Goal: Information Seeking & Learning: Learn about a topic

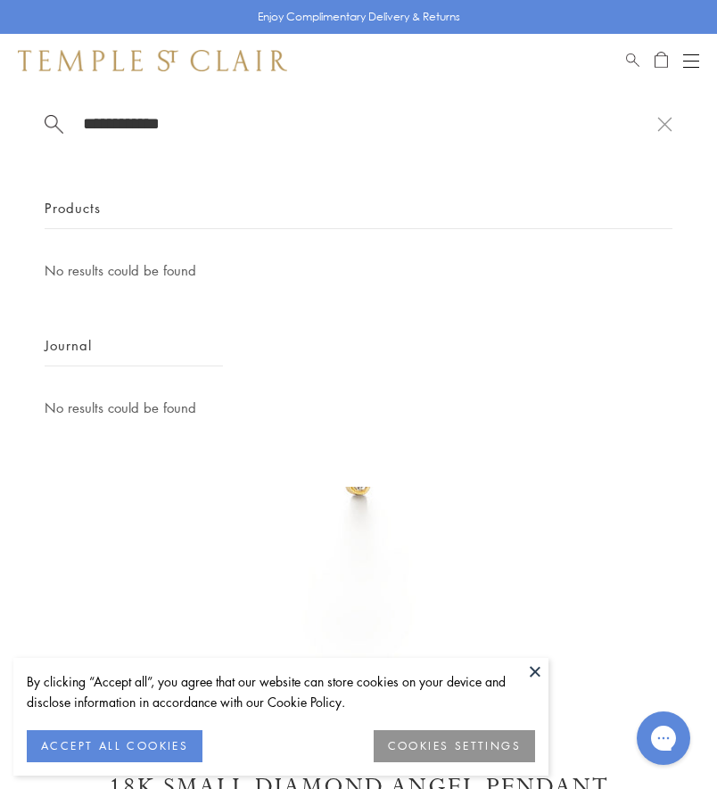
scroll to position [87, 0]
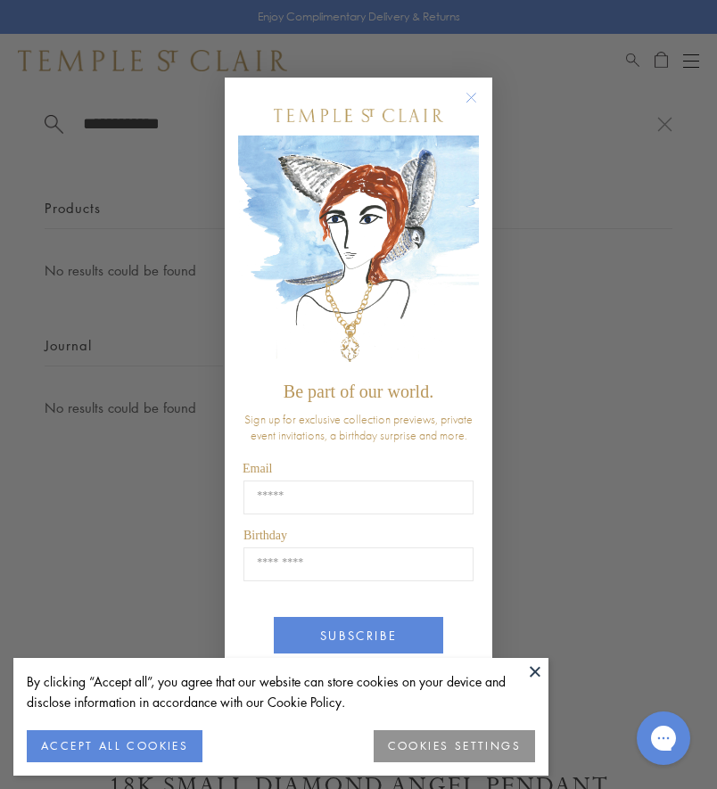
click at [478, 100] on circle "Close dialog" at bounding box center [471, 96] width 21 height 21
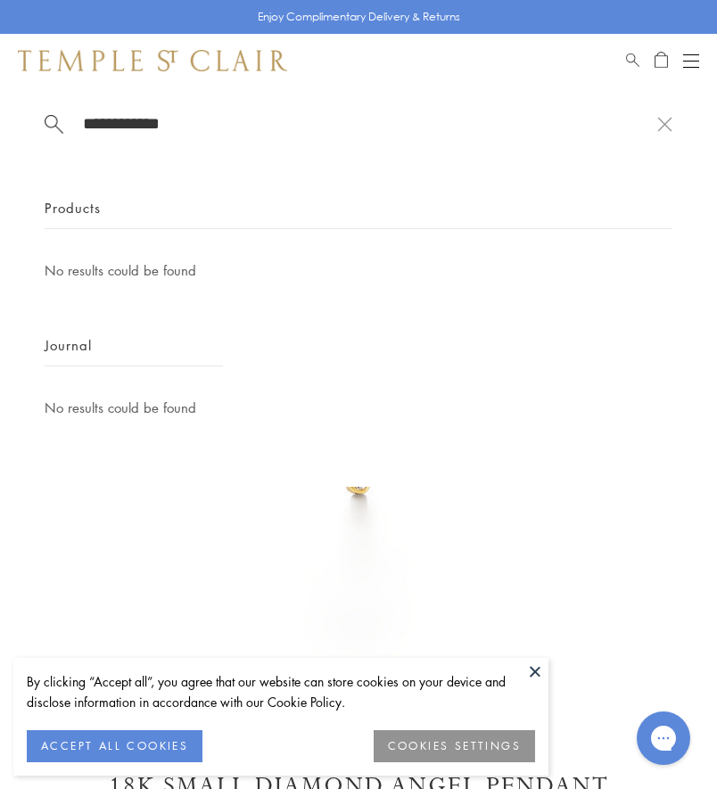
click at [245, 100] on div "**********" at bounding box center [358, 286] width 717 height 399
click at [245, 113] on input "**********" at bounding box center [369, 123] width 576 height 21
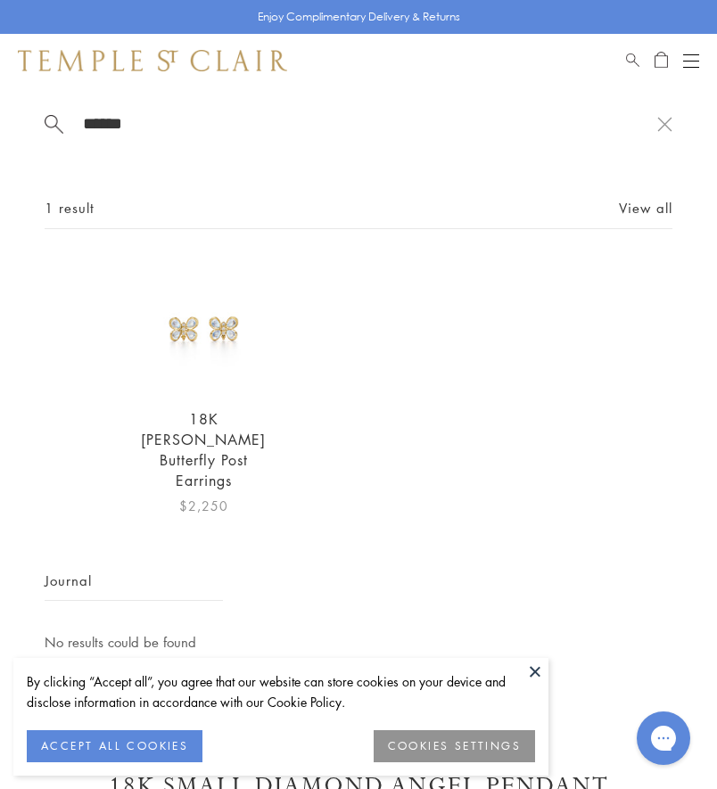
type input "******"
click at [232, 343] on img at bounding box center [203, 325] width 133 height 133
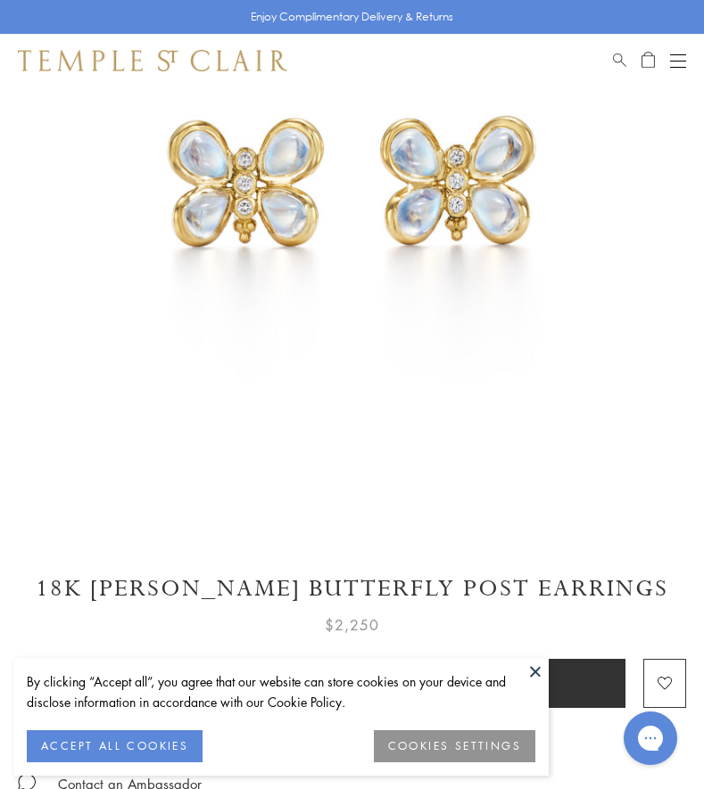
scroll to position [268, 0]
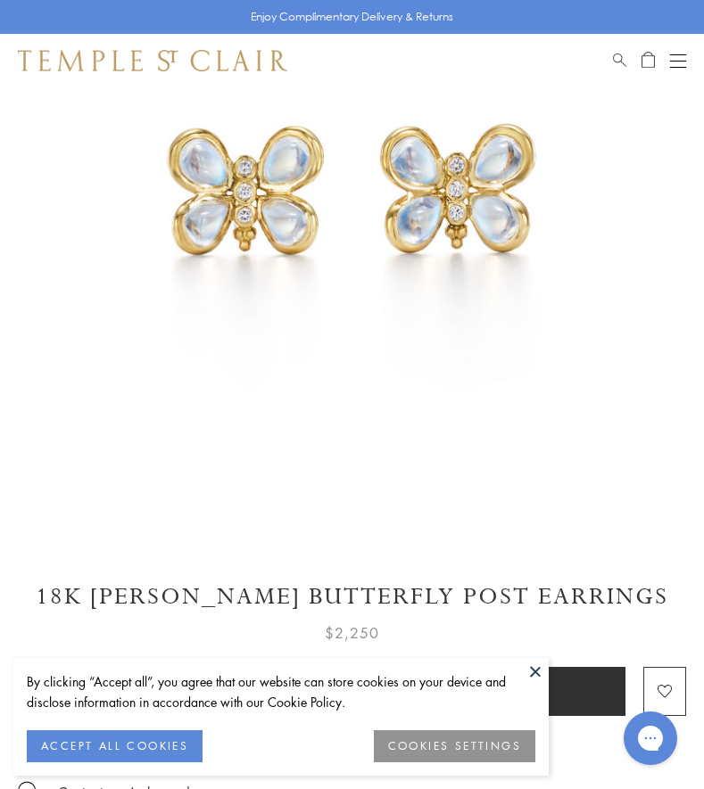
click at [335, 292] on img at bounding box center [352, 172] width 704 height 704
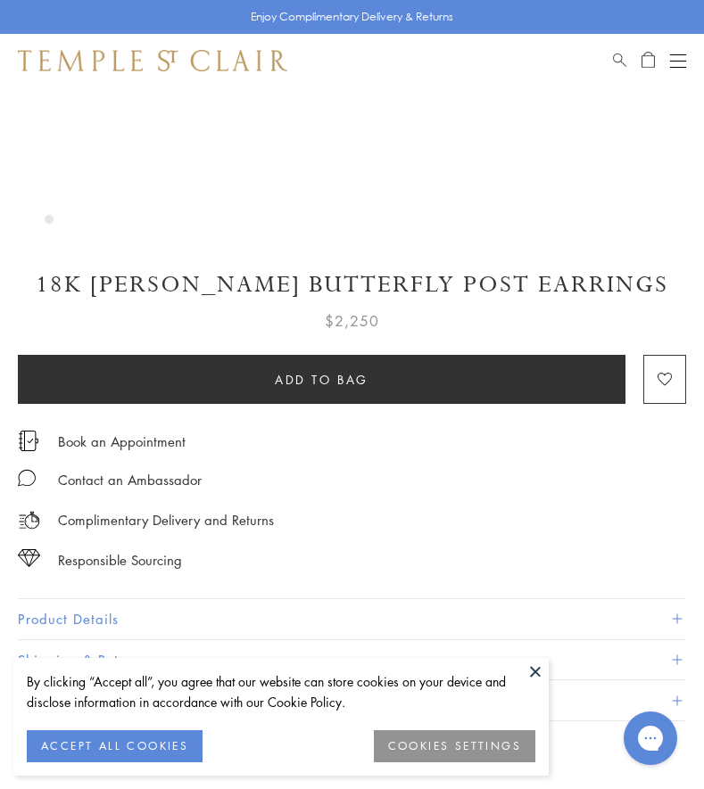
scroll to position [535, 0]
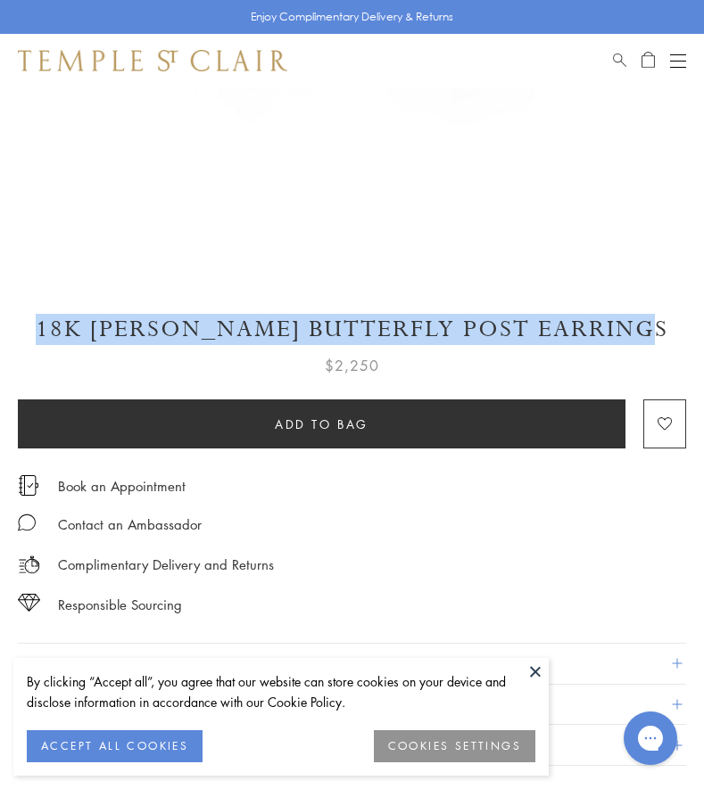
drag, startPoint x: 98, startPoint y: 327, endPoint x: 658, endPoint y: 335, distance: 560.0
click at [658, 335] on h1 "18K Piccola Luna Butterfly Post Earrings" at bounding box center [352, 329] width 668 height 31
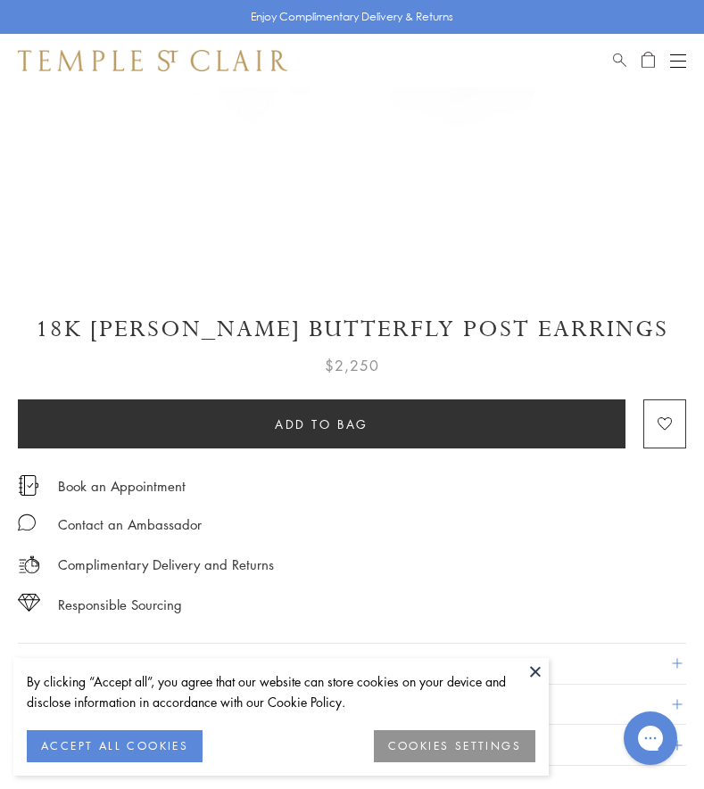
copy h1 "18K Piccola Luna Butterfly Post Earrings"
click at [412, 331] on h1 "18K Piccola Luna Butterfly Post Earrings" at bounding box center [352, 329] width 668 height 31
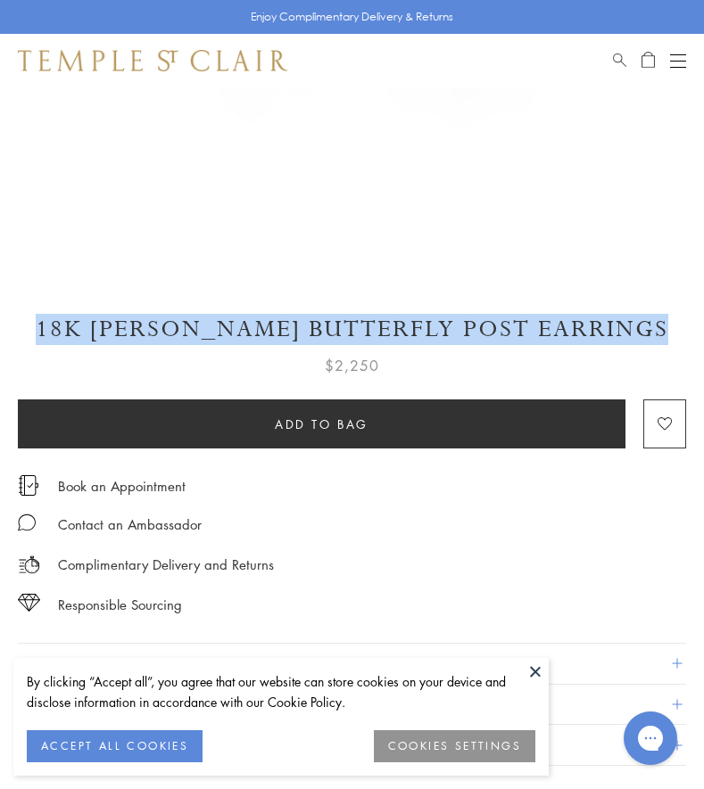
click at [412, 331] on h1 "18K Piccola Luna Butterfly Post Earrings" at bounding box center [352, 329] width 668 height 31
copy div "18K Piccola Luna Butterfly Post Earrings"
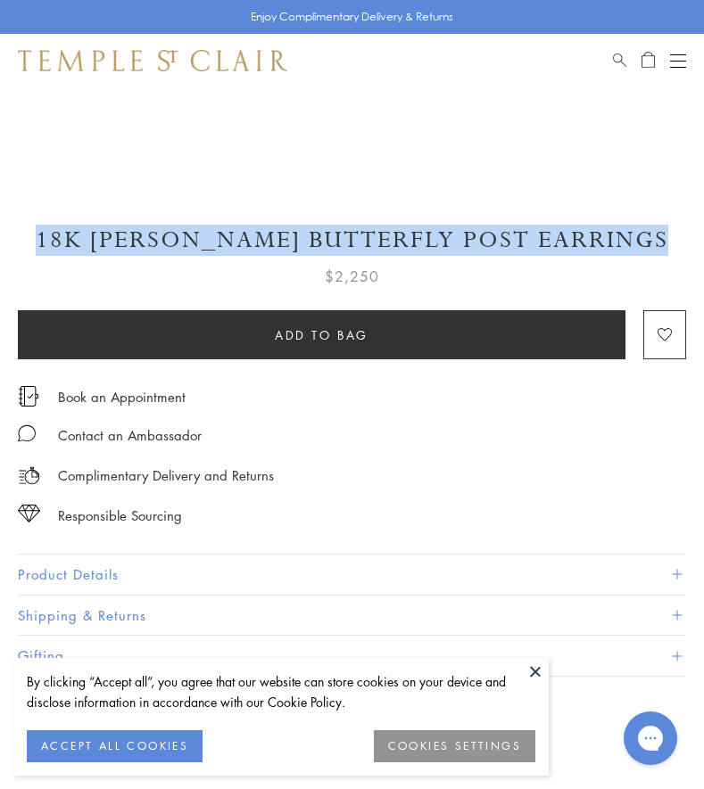
click at [356, 466] on div "Complimentary Delivery and Returns" at bounding box center [352, 467] width 668 height 40
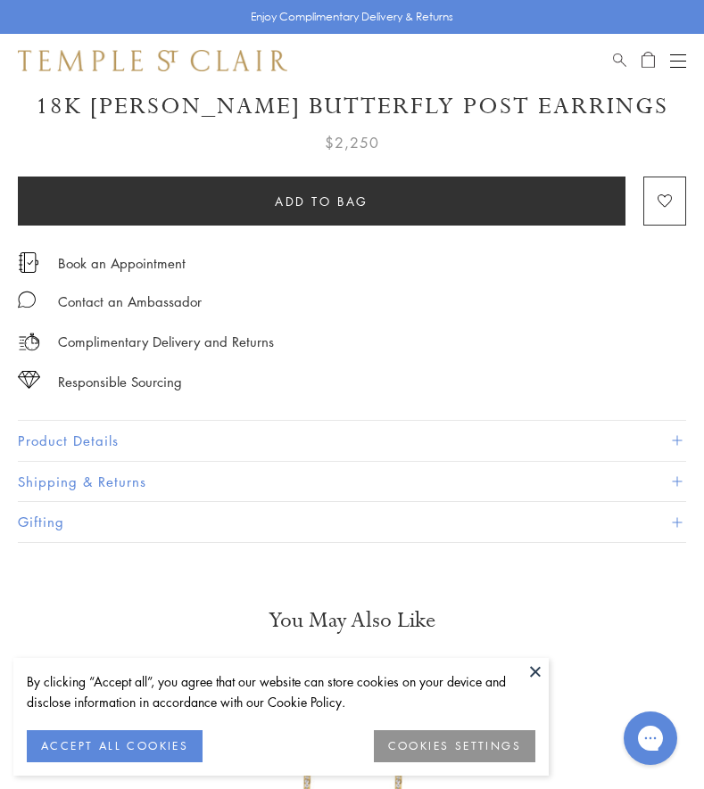
scroll to position [892, 0]
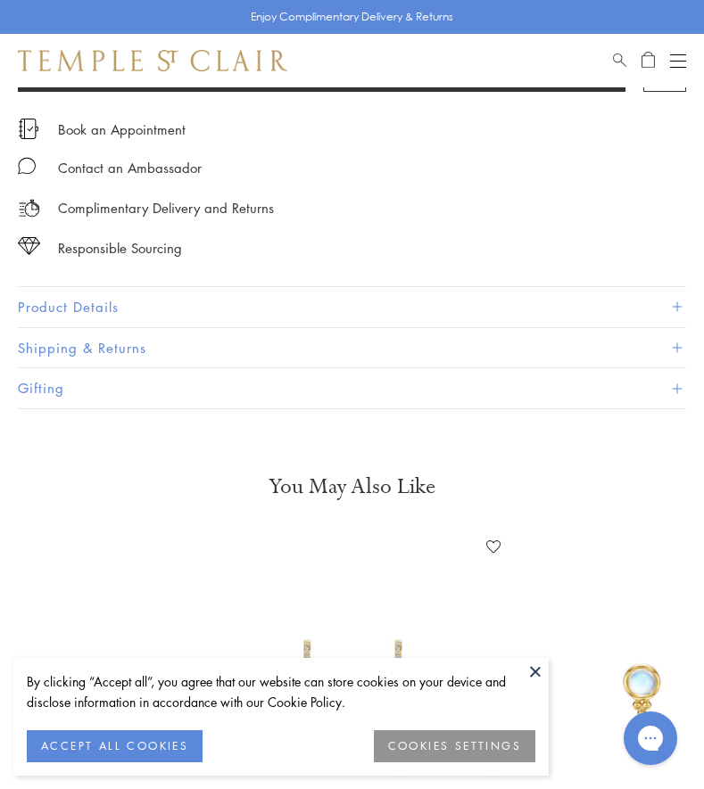
click at [91, 309] on button "Product Details" at bounding box center [352, 307] width 668 height 40
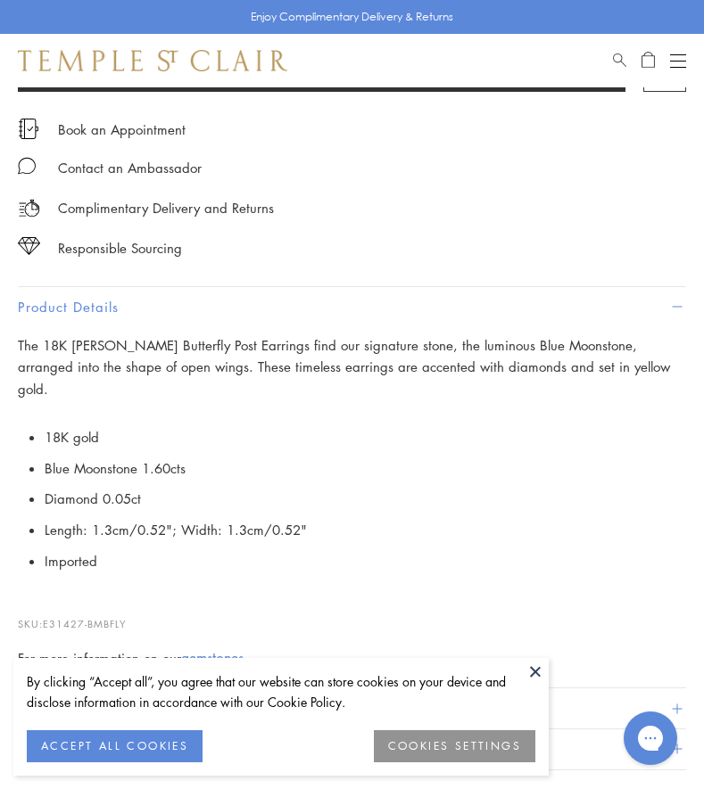
scroll to position [981, 0]
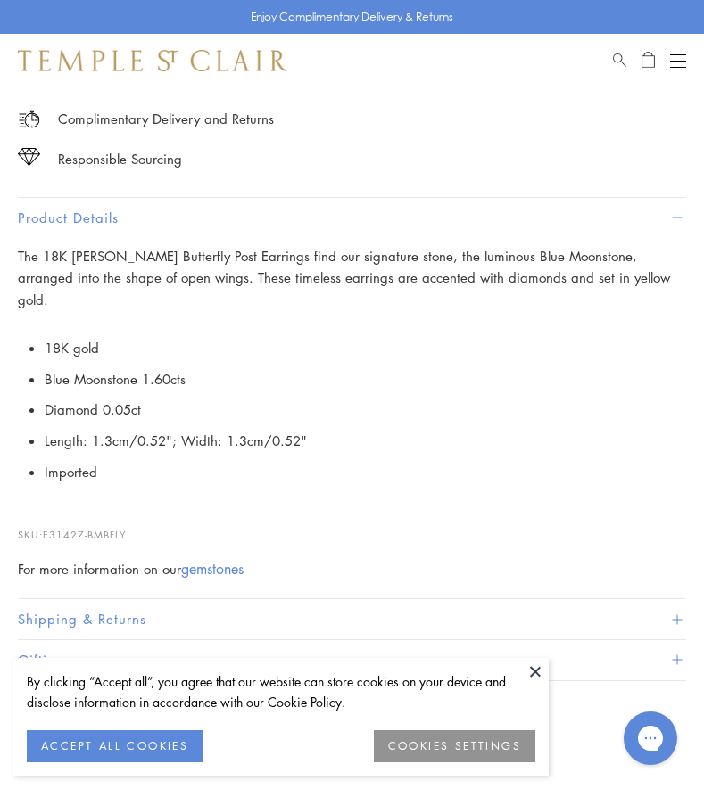
click at [110, 257] on span "The 18K Piccola Luna Butterfly Post Earrings find our signature stone, the lumi…" at bounding box center [344, 278] width 652 height 62
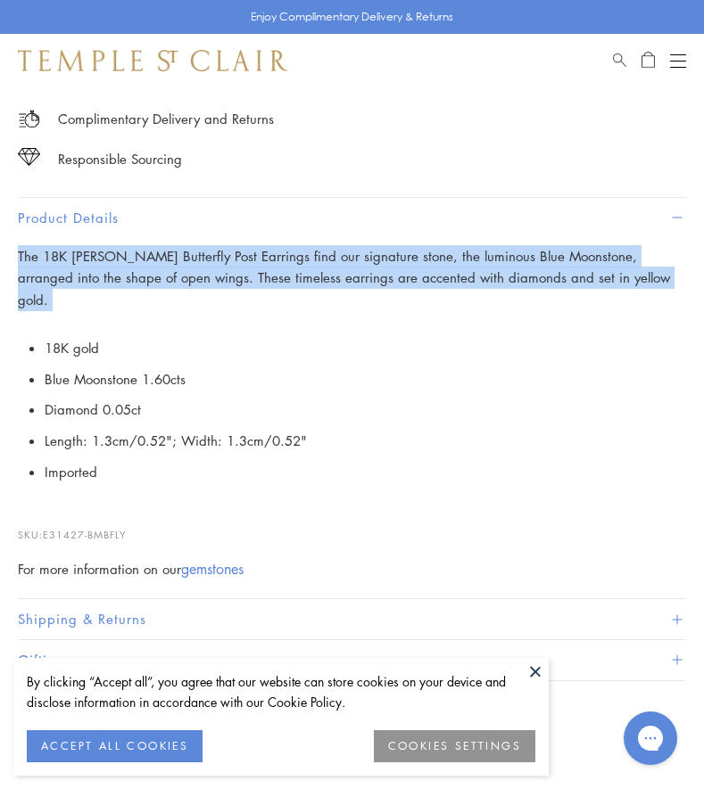
click at [110, 257] on span "The 18K Piccola Luna Butterfly Post Earrings find our signature stone, the lumi…" at bounding box center [344, 278] width 652 height 62
copy div "The 18K Piccola Luna Butterfly Post Earrings find our signature stone, the lumi…"
click at [619, 58] on span "Search" at bounding box center [619, 57] width 13 height 15
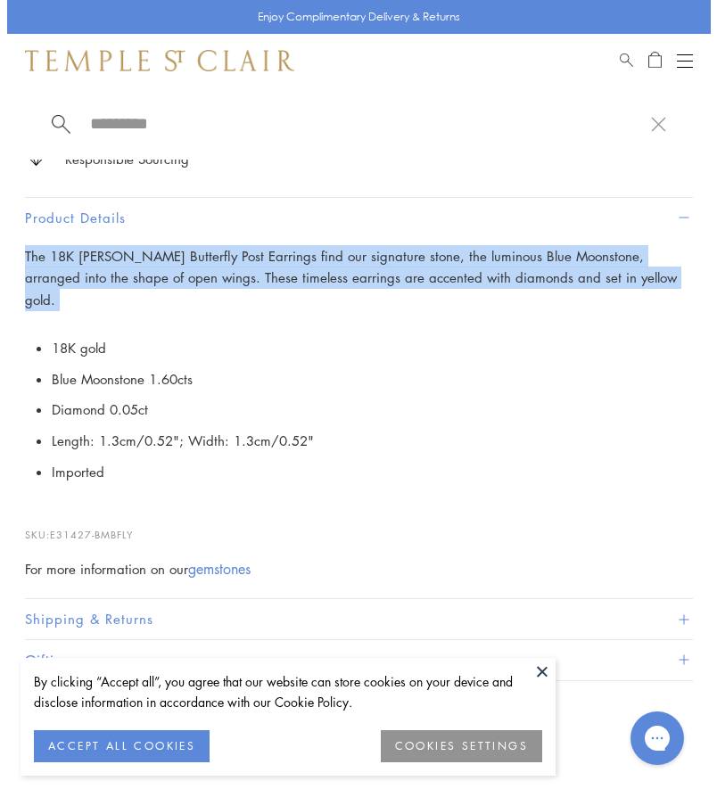
scroll to position [994, 0]
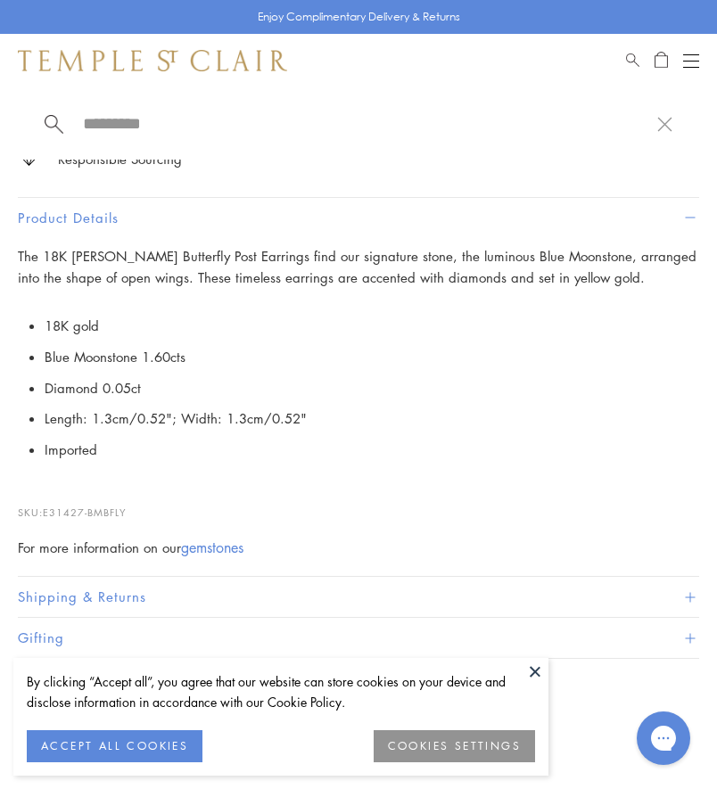
paste input "**********"
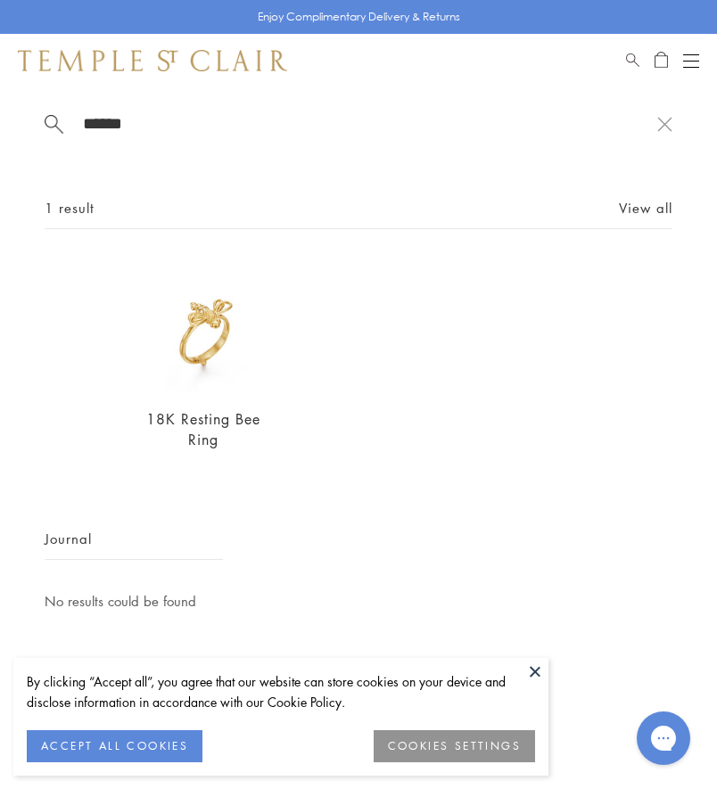
click at [634, 55] on span "Search" at bounding box center [632, 57] width 13 height 15
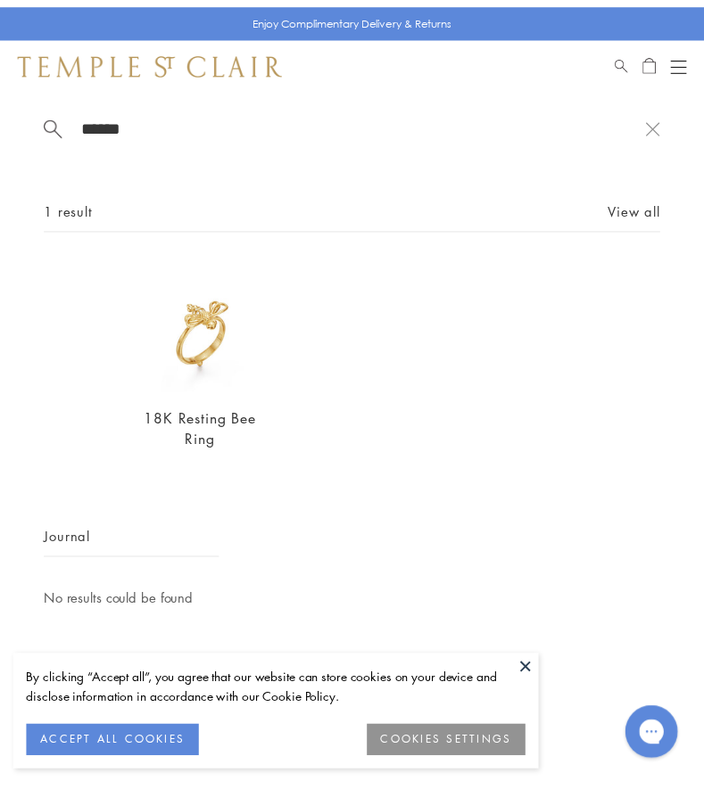
scroll to position [981, 0]
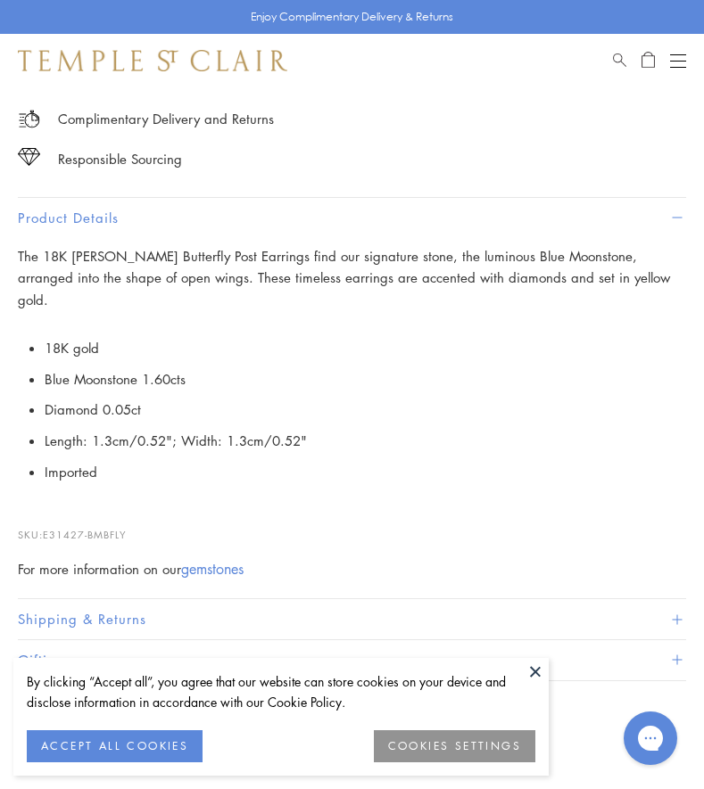
click at [610, 55] on div "Shop Shop Categories Amulets Pendants & Charms Lockets Chains & Leather Cords E…" at bounding box center [352, 61] width 704 height 54
click at [617, 56] on span "Search" at bounding box center [619, 57] width 13 height 15
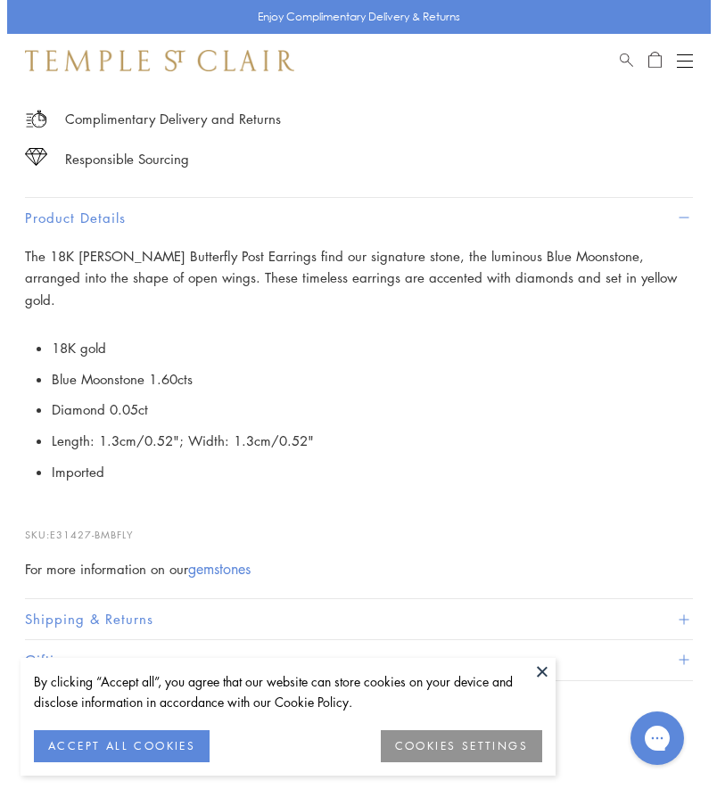
scroll to position [994, 0]
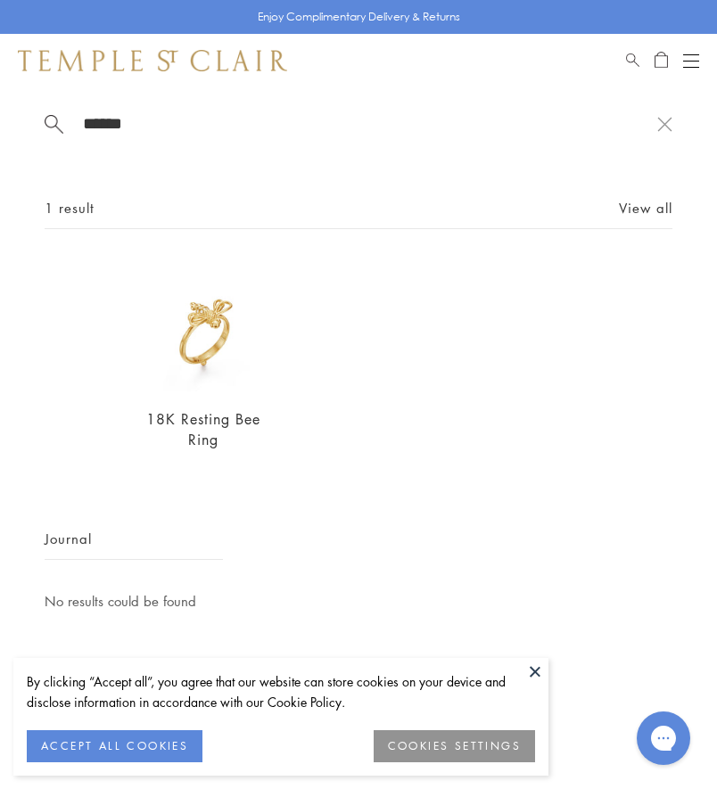
drag, startPoint x: 106, startPoint y: 119, endPoint x: -169, endPoint y: 119, distance: 274.6
paste input "********"
type input "**********"
click at [232, 335] on img at bounding box center [203, 325] width 133 height 133
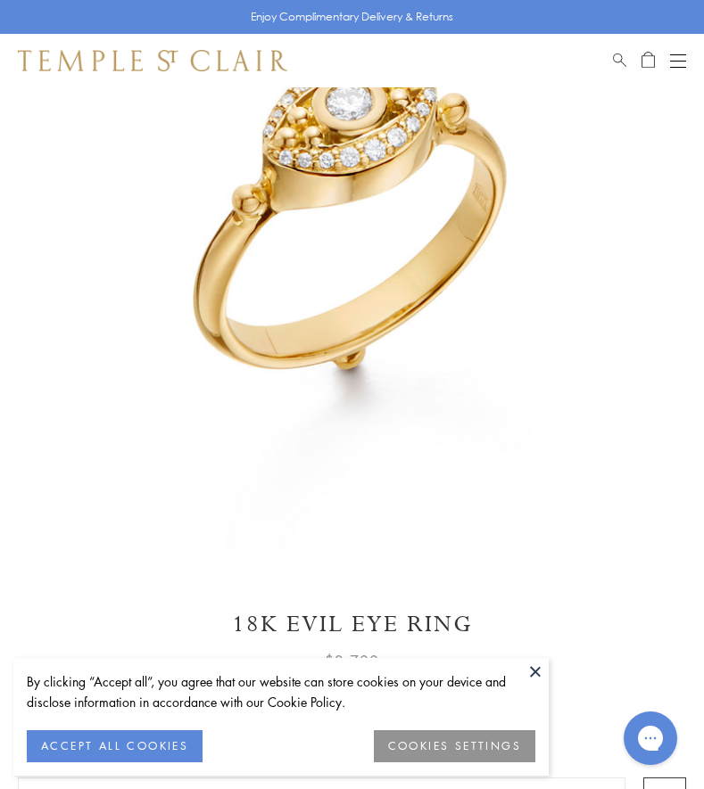
scroll to position [265, 0]
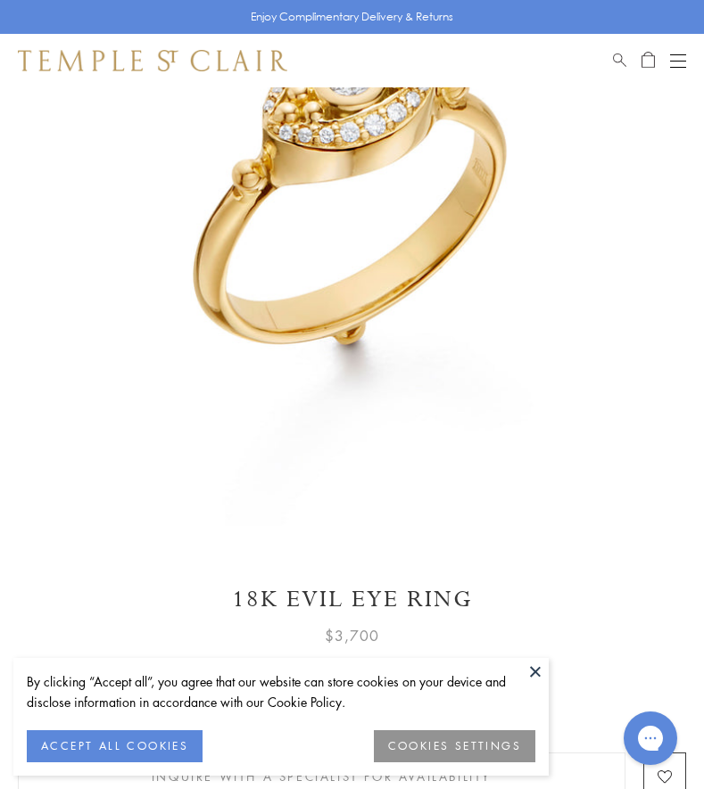
click at [537, 664] on button at bounding box center [535, 671] width 27 height 27
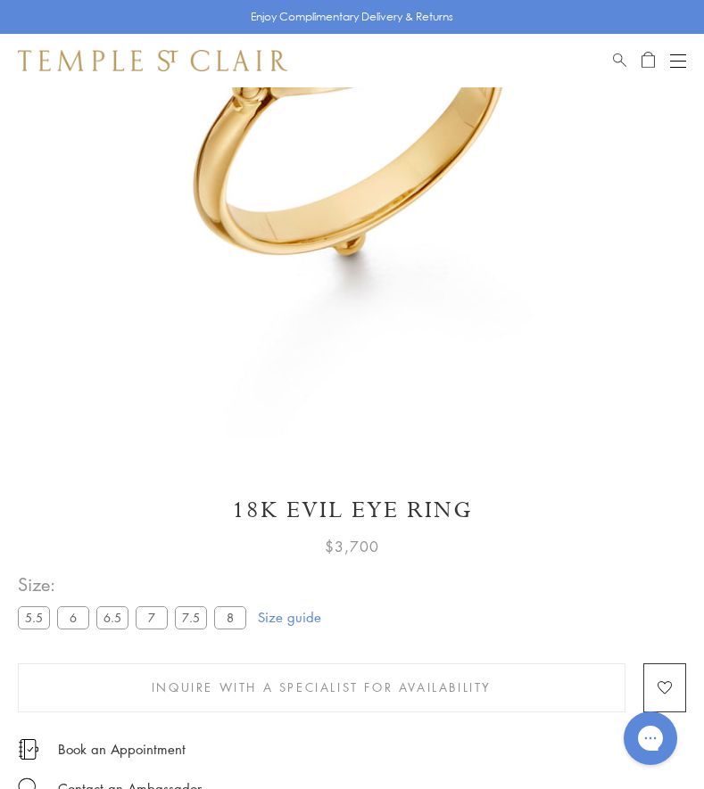
scroll to position [0, 0]
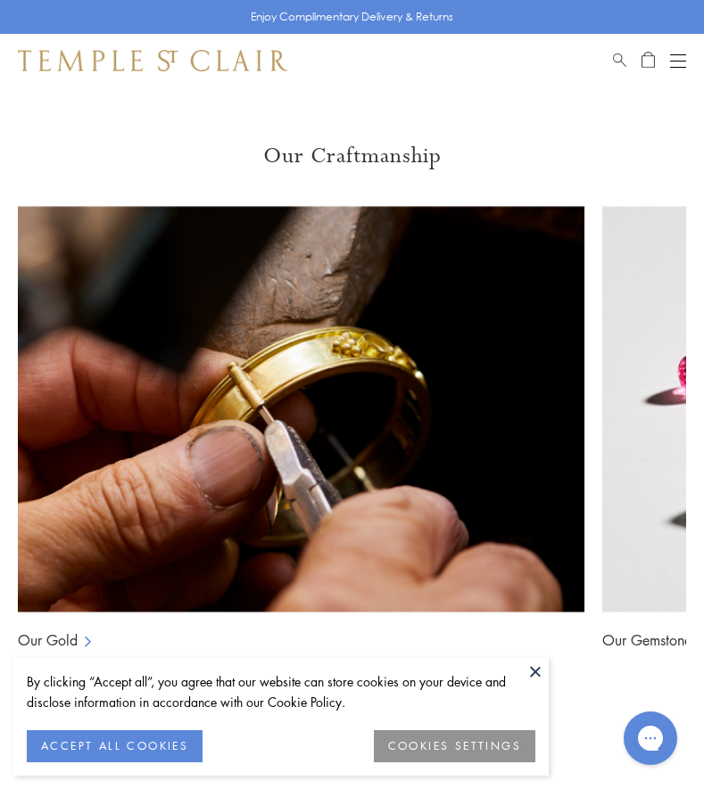
scroll to position [2224, 0]
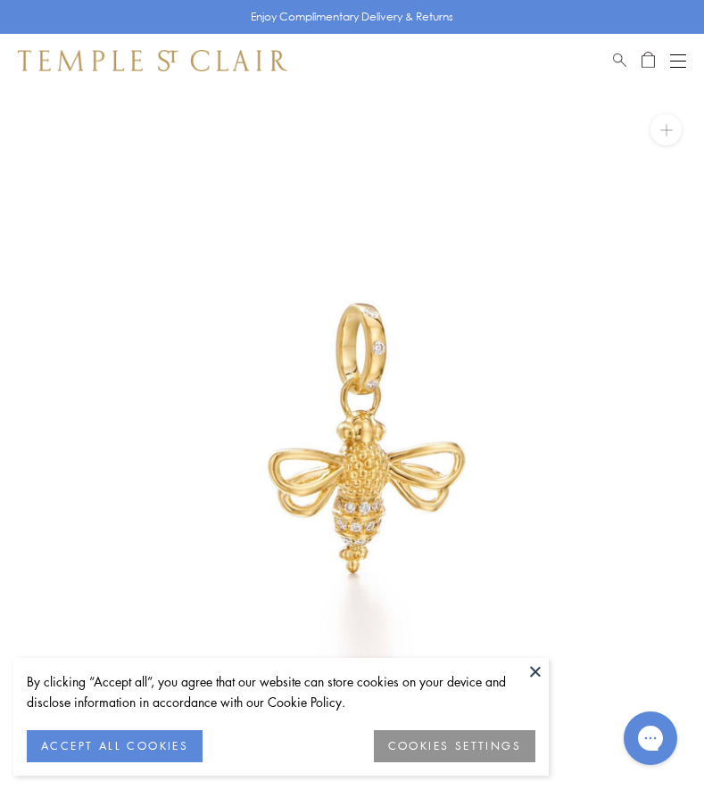
click at [356, 414] on img at bounding box center [352, 439] width 704 height 704
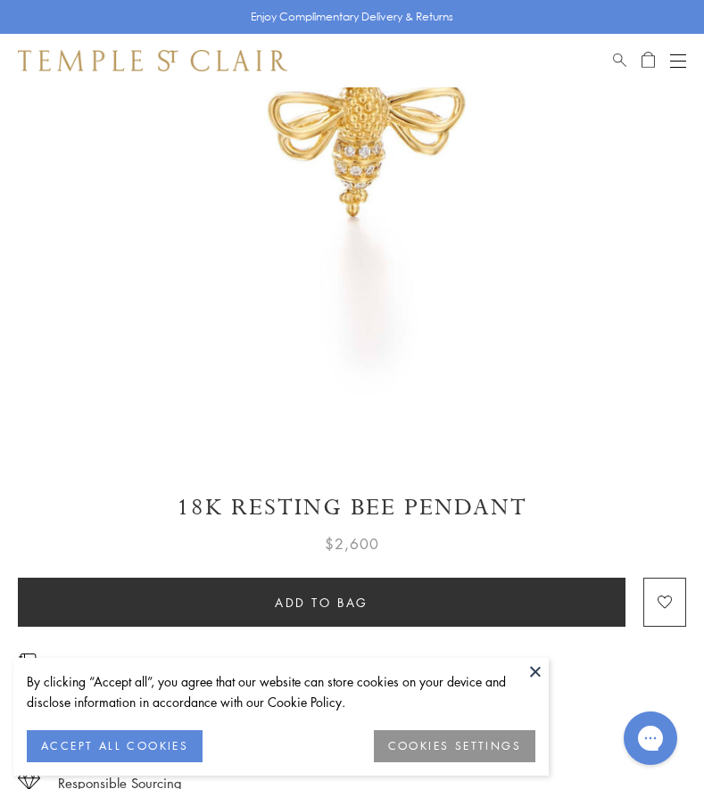
click at [535, 676] on button at bounding box center [535, 671] width 27 height 27
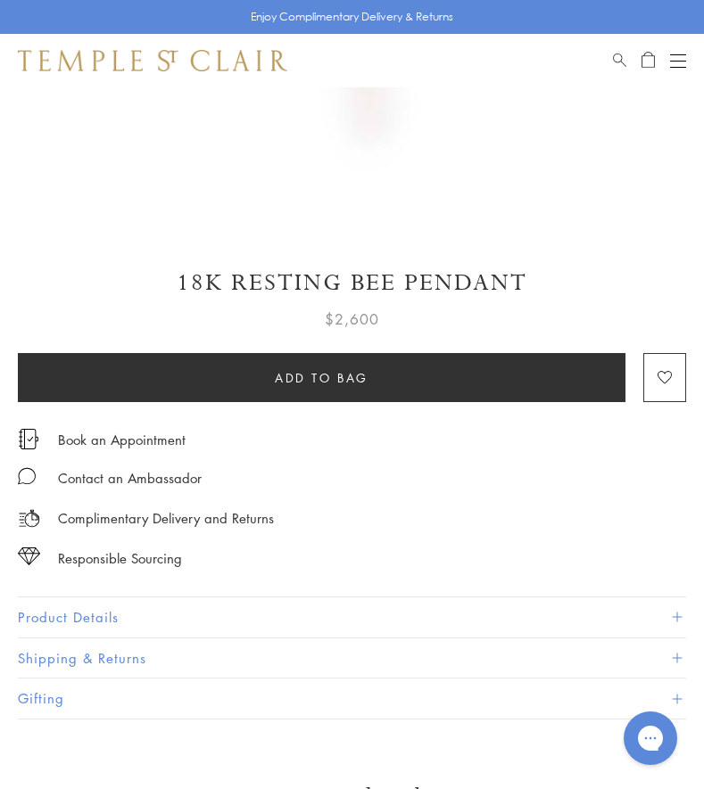
scroll to position [624, 0]
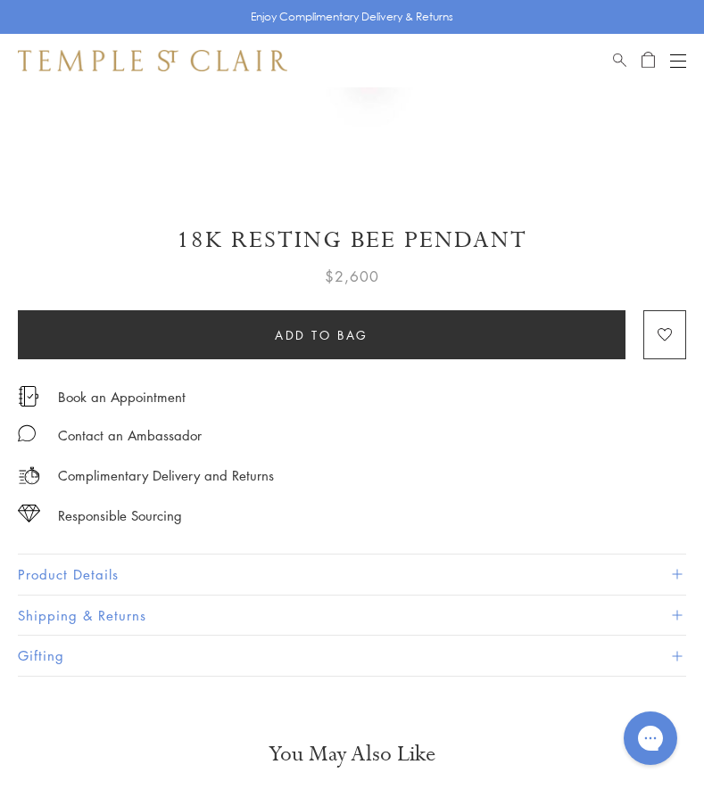
click at [136, 571] on button "Product Details" at bounding box center [352, 575] width 668 height 40
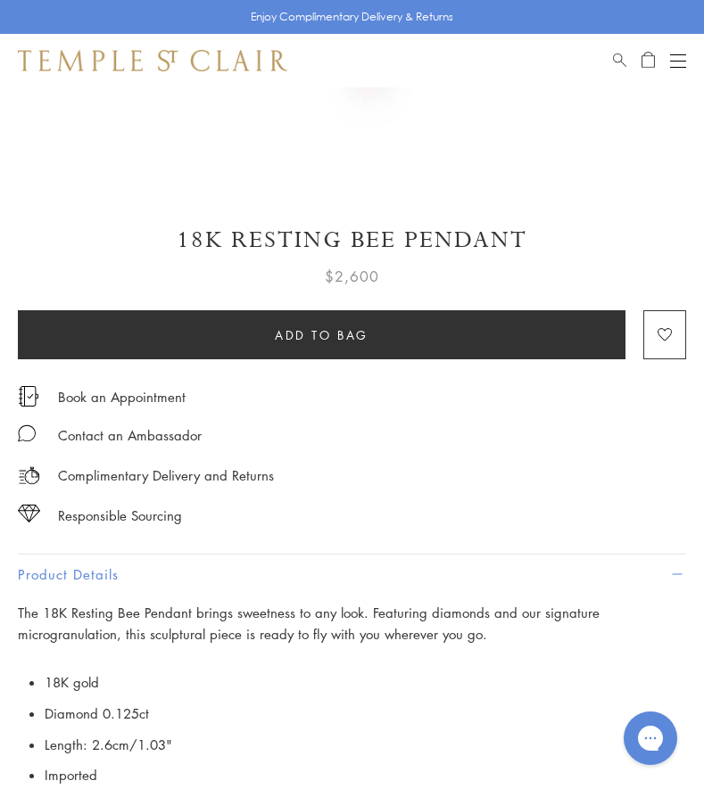
click at [113, 605] on p "The 18K Resting Bee Pendant brings sweetness to any look. Featuring diamonds an…" at bounding box center [352, 624] width 668 height 45
click at [113, 607] on p "The 18K Resting Bee Pendant brings sweetness to any look. Featuring diamonds an…" at bounding box center [352, 624] width 668 height 45
click at [132, 622] on p "The 18K Resting Bee Pendant brings sweetness to any look. Featuring diamonds an…" at bounding box center [352, 624] width 668 height 45
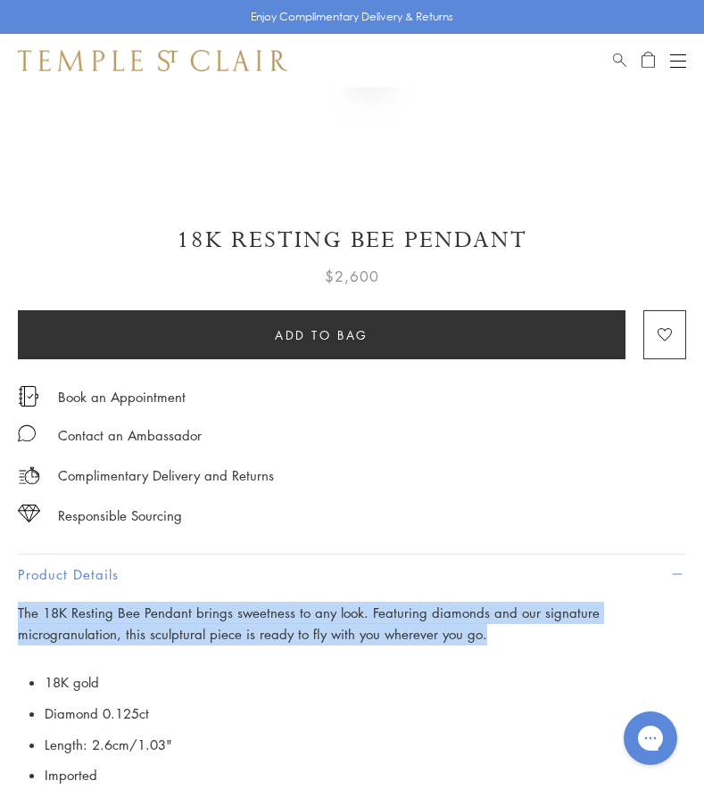
click at [131, 621] on p "The 18K Resting Bee Pendant brings sweetness to any look. Featuring diamonds an…" at bounding box center [352, 624] width 668 height 45
copy div "The 18K Resting Bee Pendant brings sweetness to any look. Featuring diamonds an…"
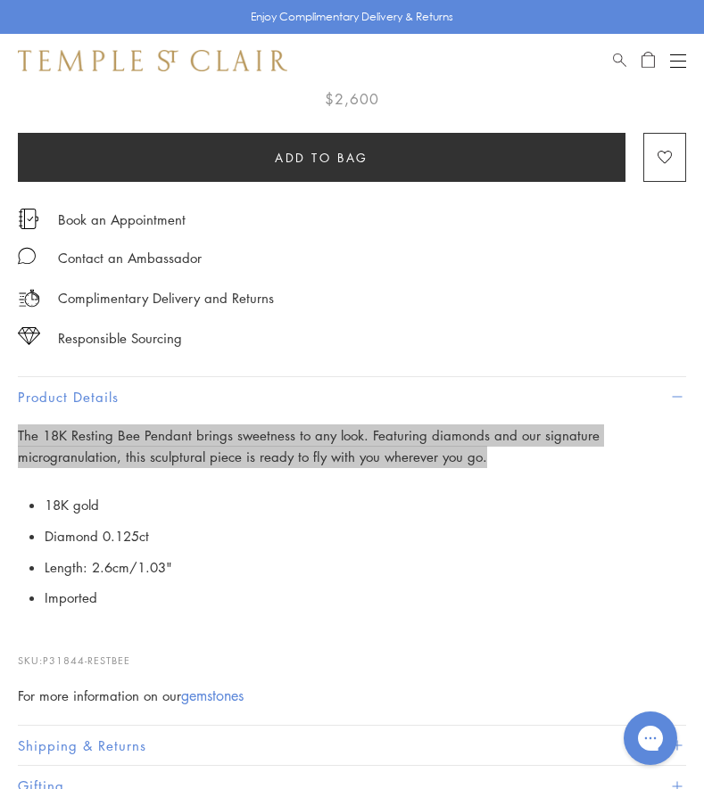
scroll to position [803, 0]
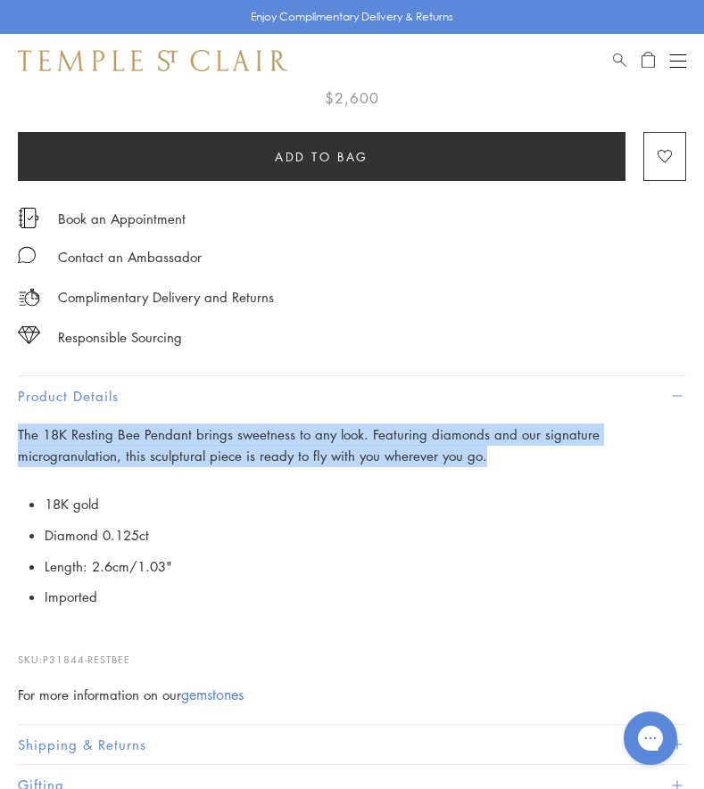
click at [618, 55] on span "Search" at bounding box center [619, 57] width 13 height 15
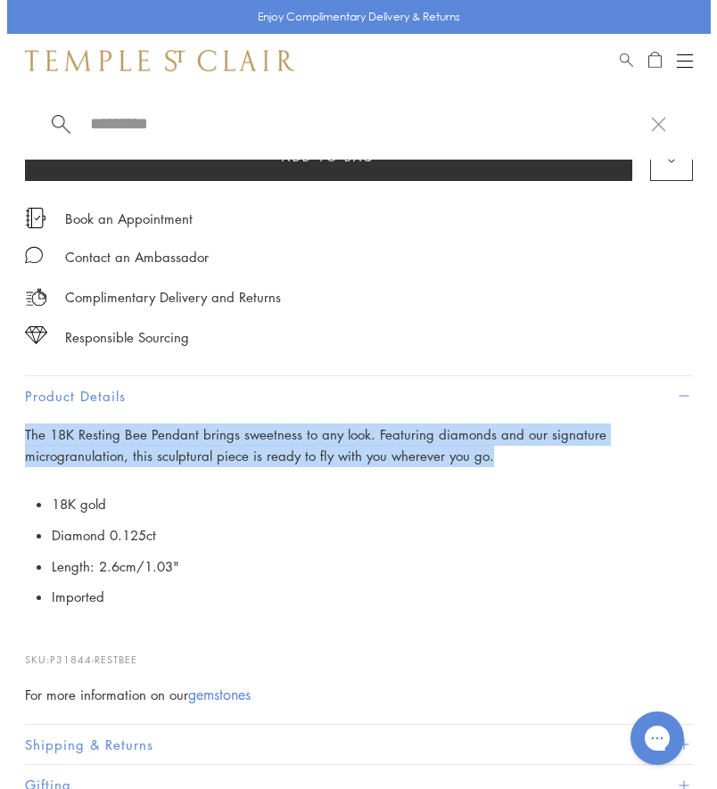
scroll to position [816, 0]
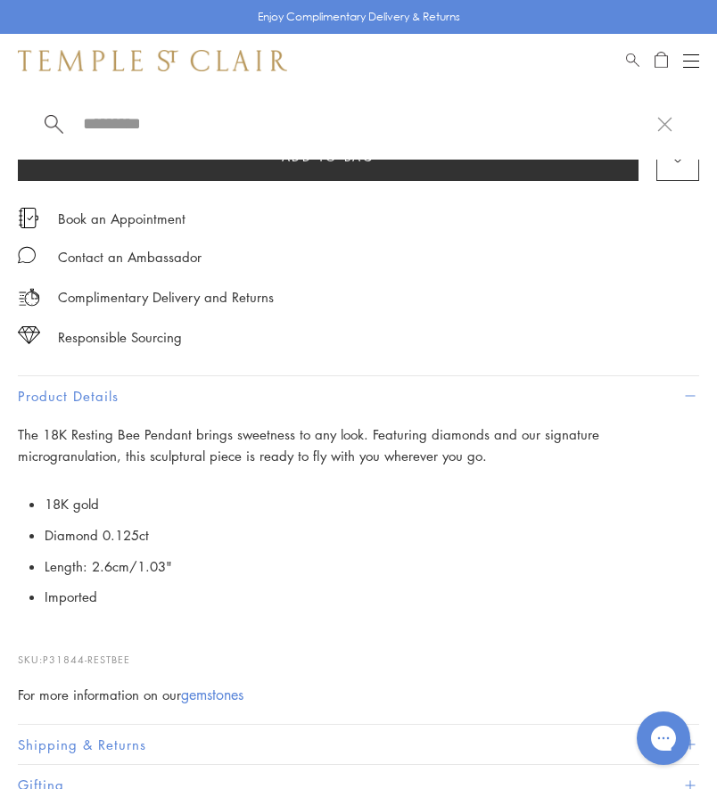
paste input "**********"
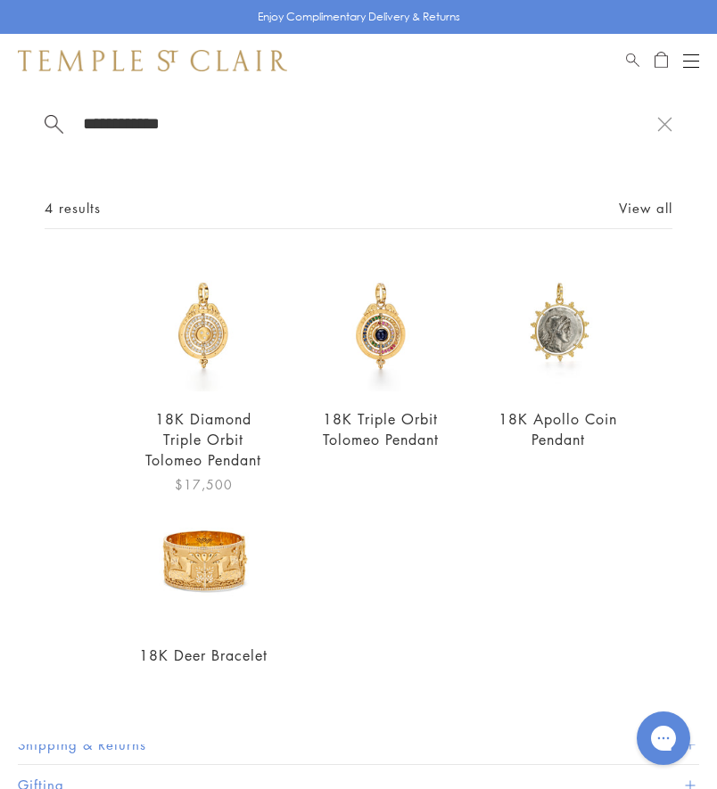
type input "**********"
click at [198, 333] on img at bounding box center [203, 325] width 133 height 133
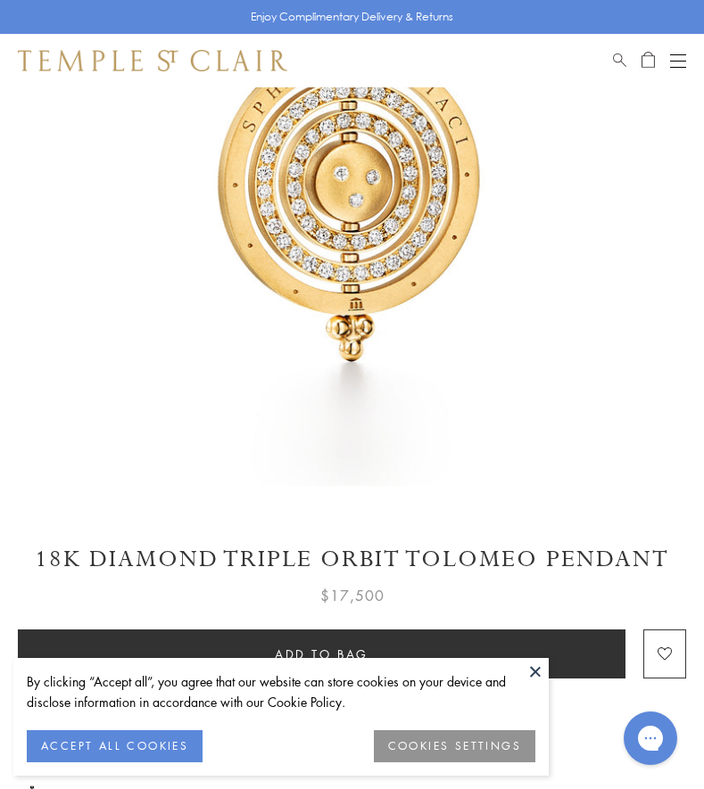
scroll to position [357, 0]
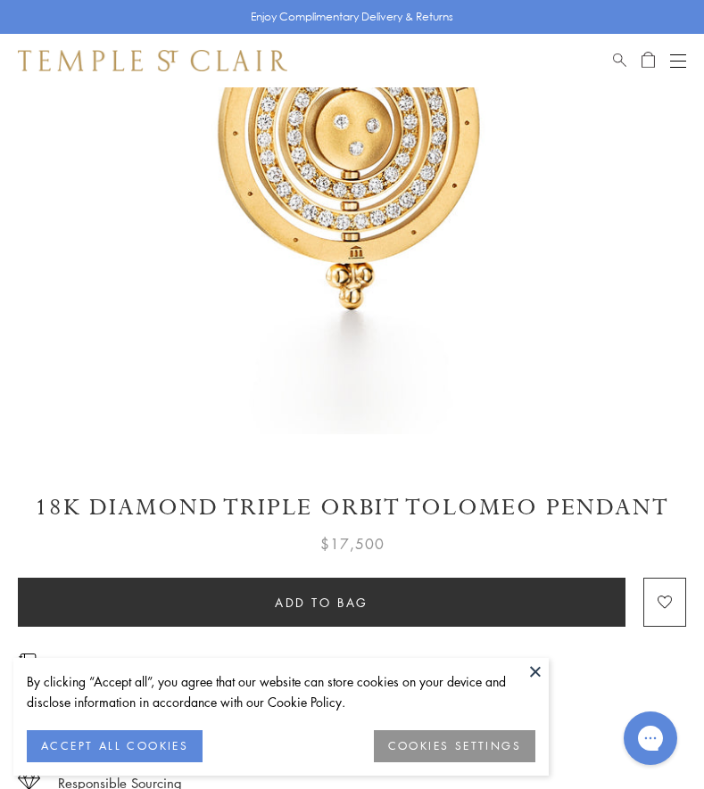
click at [349, 362] on img at bounding box center [352, 83] width 704 height 704
click at [92, 512] on h1 "18K Diamond Triple Orbit Tolomeo Pendant" at bounding box center [352, 507] width 668 height 31
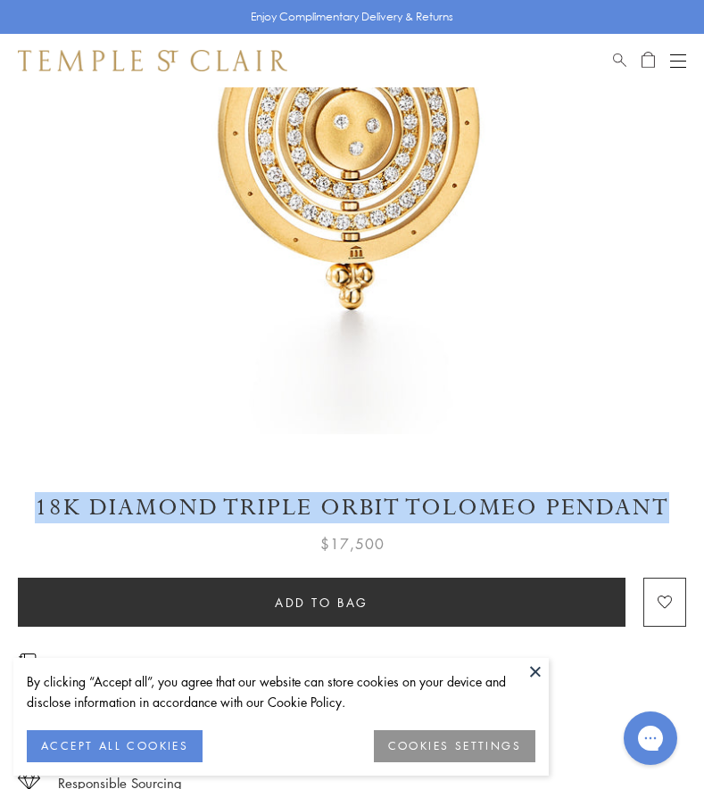
click at [92, 512] on h1 "18K Diamond Triple Orbit Tolomeo Pendant" at bounding box center [352, 507] width 668 height 31
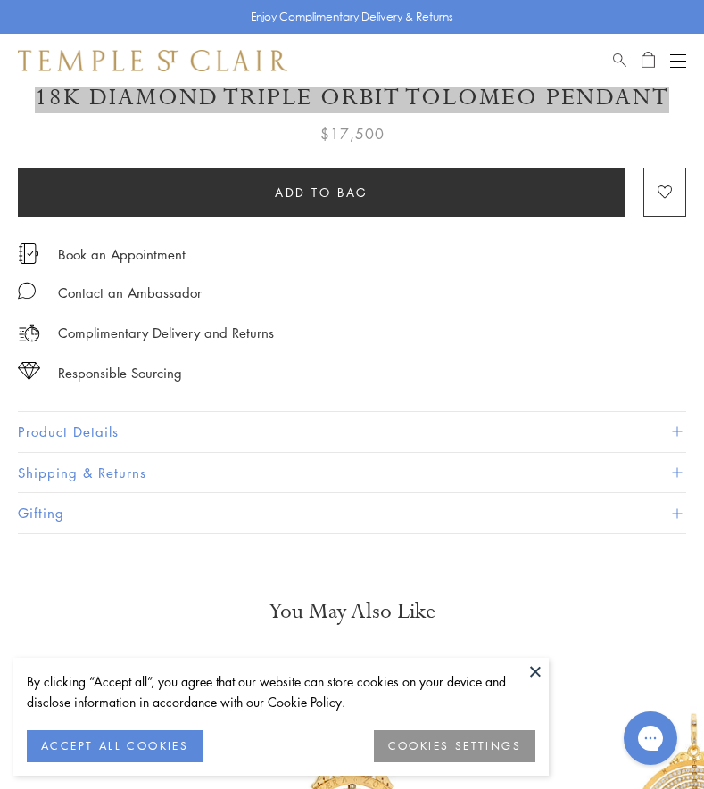
scroll to position [981, 0]
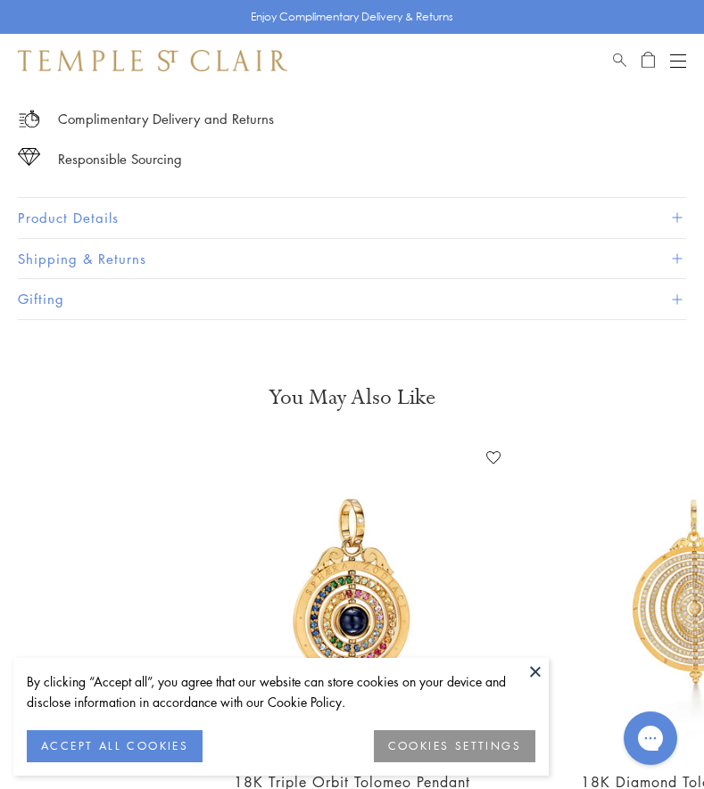
click at [102, 214] on button "Product Details" at bounding box center [352, 218] width 668 height 40
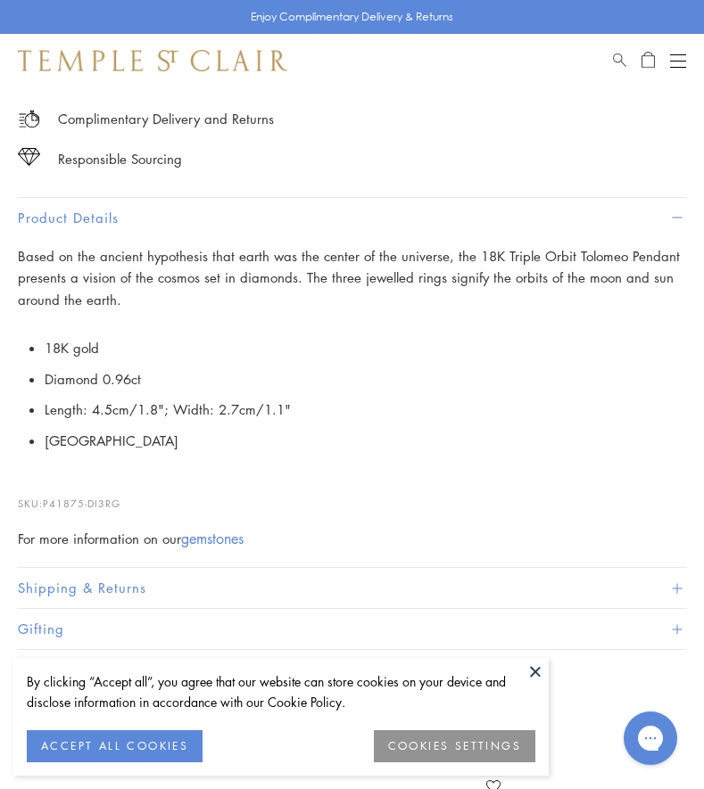
click at [84, 266] on p "Based on the ancient hypothesis that earth was the center of the universe, the …" at bounding box center [352, 278] width 668 height 66
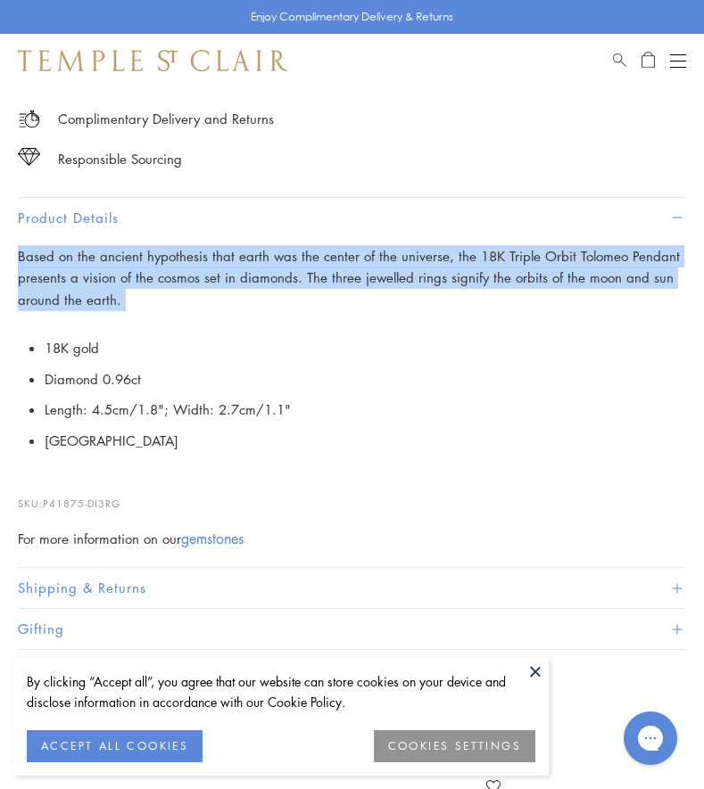
click at [84, 266] on p "Based on the ancient hypothesis that earth was the center of the universe, the …" at bounding box center [352, 278] width 668 height 66
copy div "Based on the ancient hypothesis that earth was the center of the universe, the …"
click at [625, 59] on span "Search" at bounding box center [619, 57] width 13 height 15
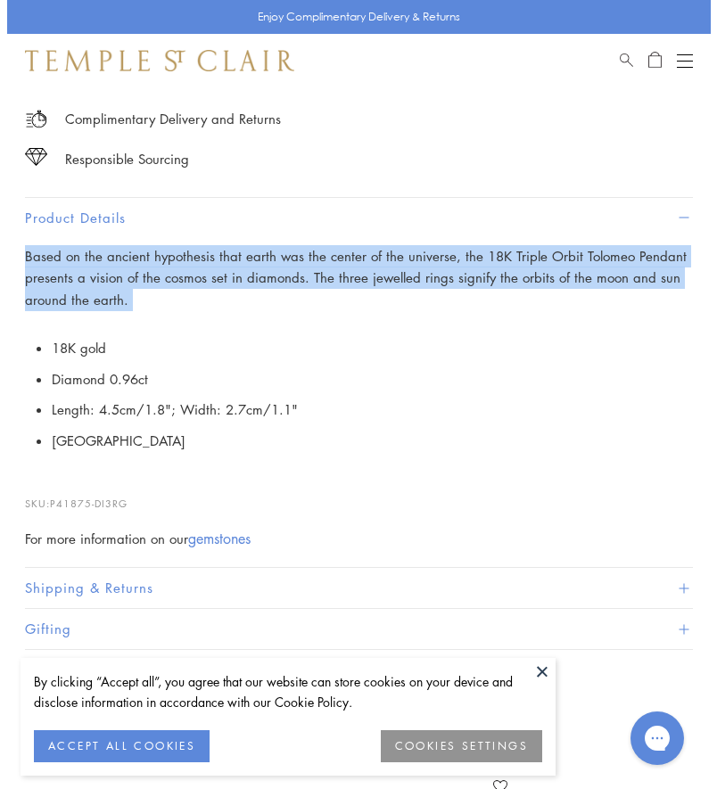
scroll to position [994, 0]
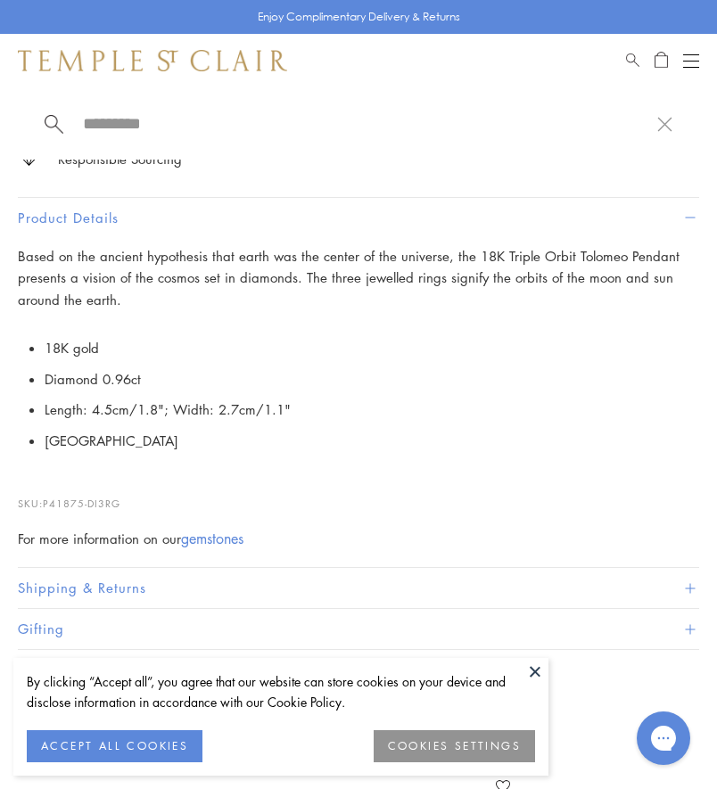
paste input "**********"
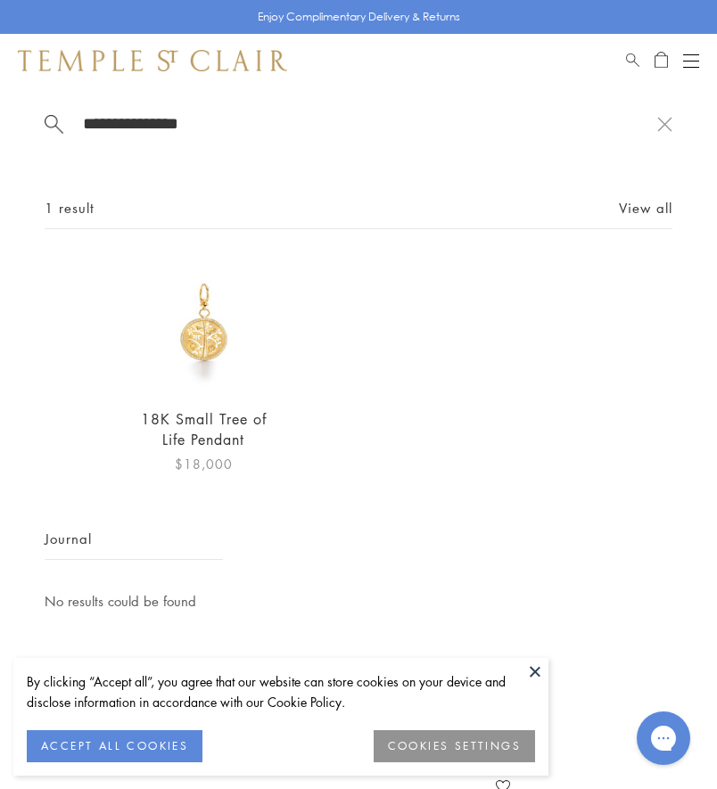
type input "**********"
click at [208, 334] on img at bounding box center [203, 325] width 133 height 133
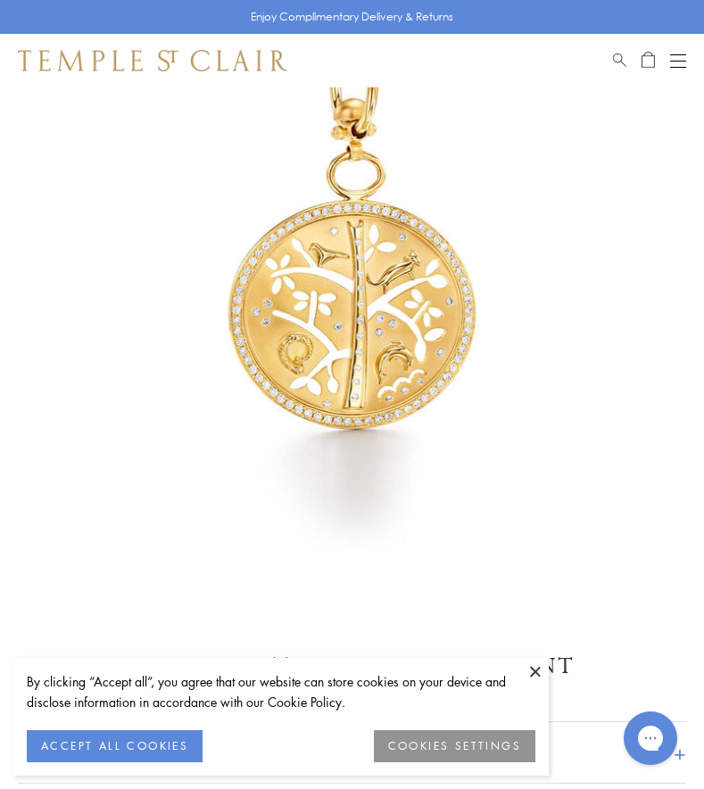
scroll to position [178, 0]
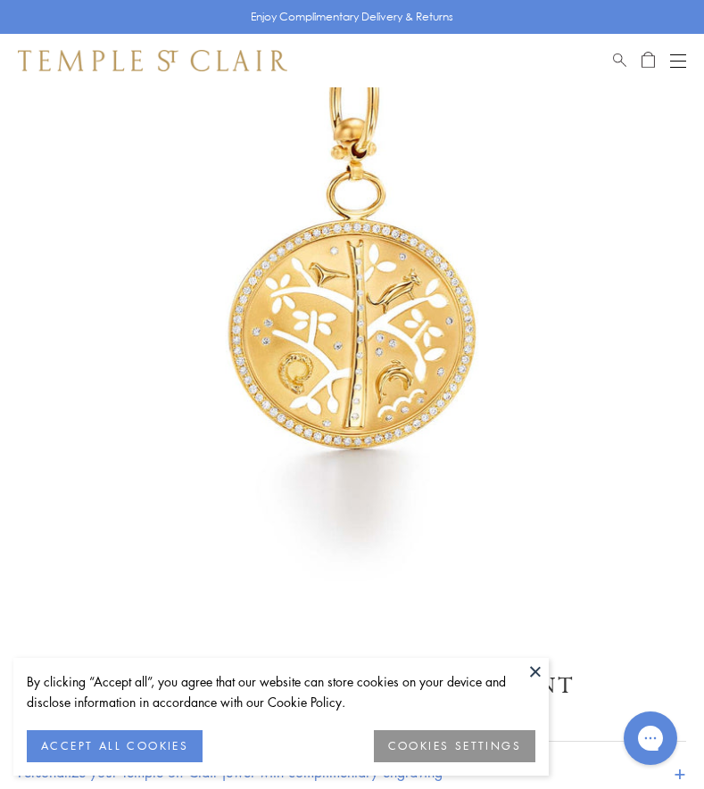
click at [317, 367] on img at bounding box center [352, 261] width 704 height 704
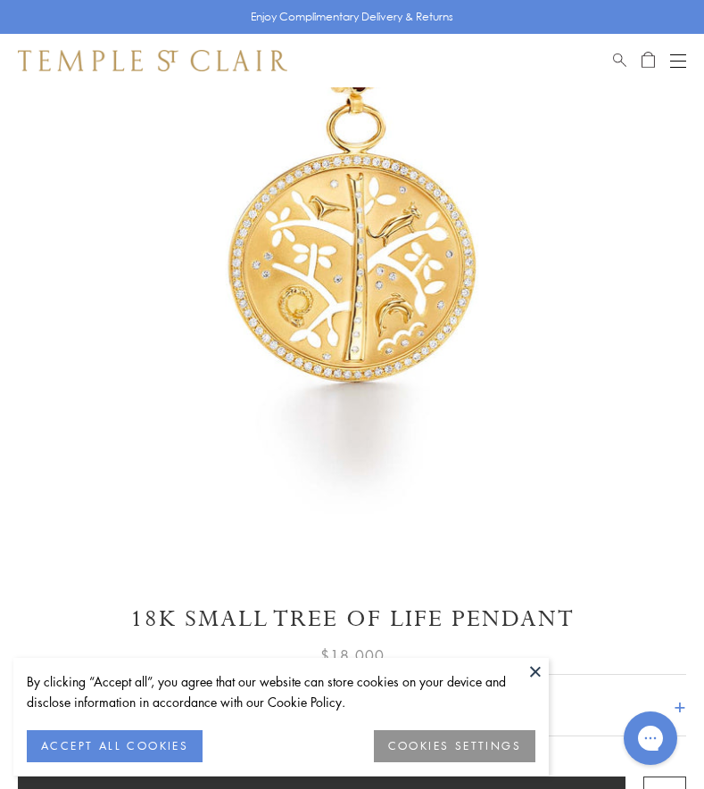
scroll to position [357, 0]
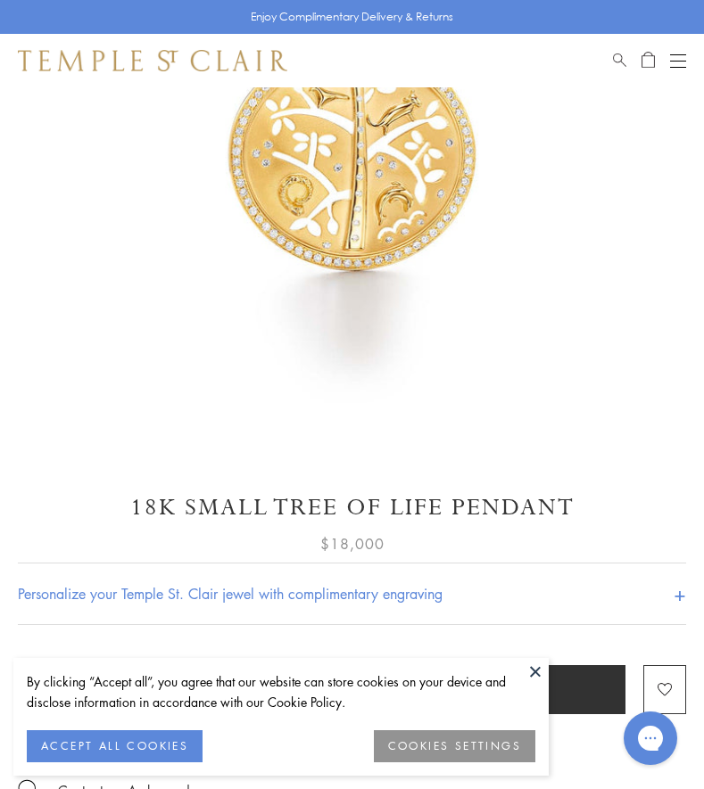
click at [328, 508] on h1 "18K Small Tree of Life Pendant" at bounding box center [352, 507] width 668 height 31
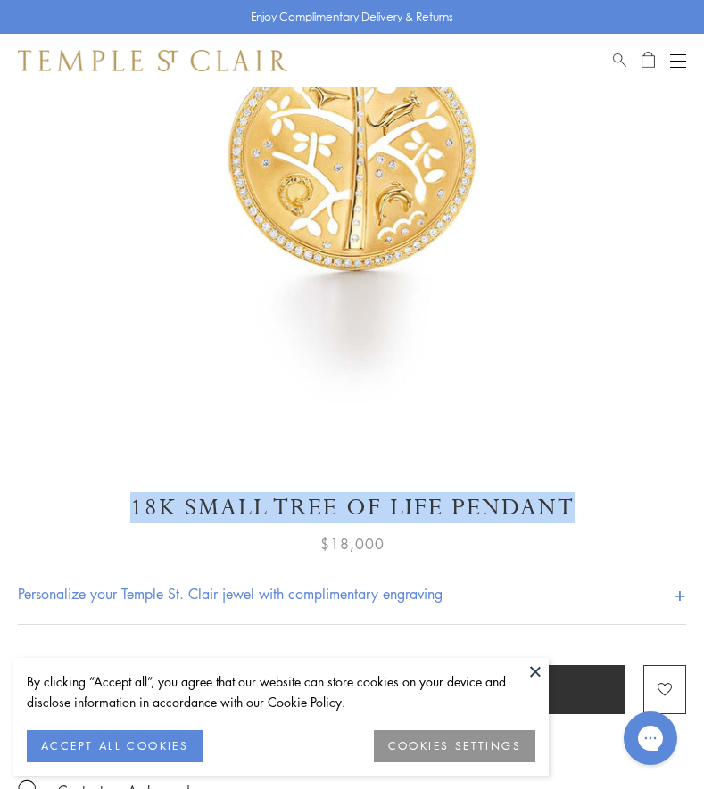
click at [328, 508] on h1 "18K Small Tree of Life Pendant" at bounding box center [352, 507] width 668 height 31
copy div "18K Small Tree of Life Pendant"
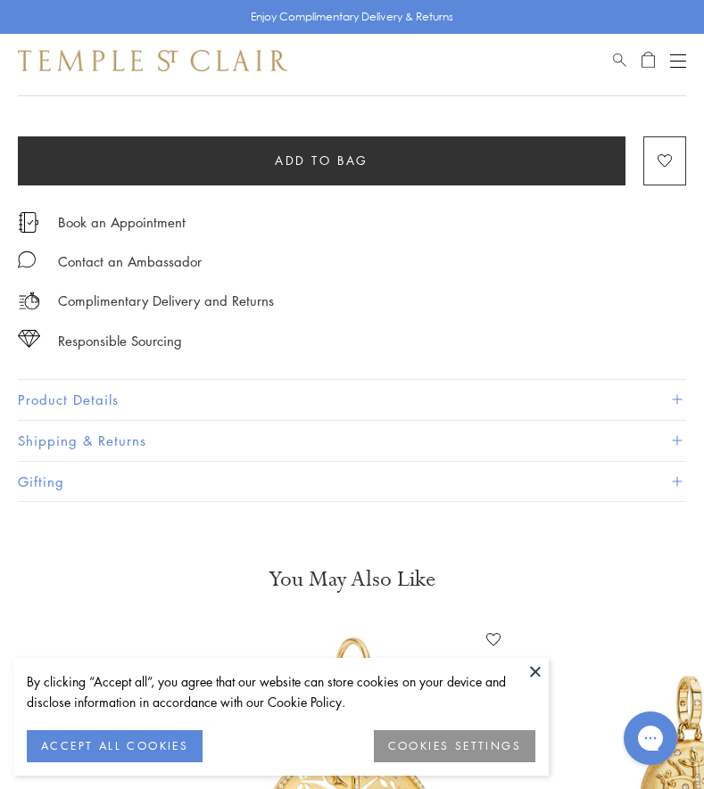
scroll to position [892, 0]
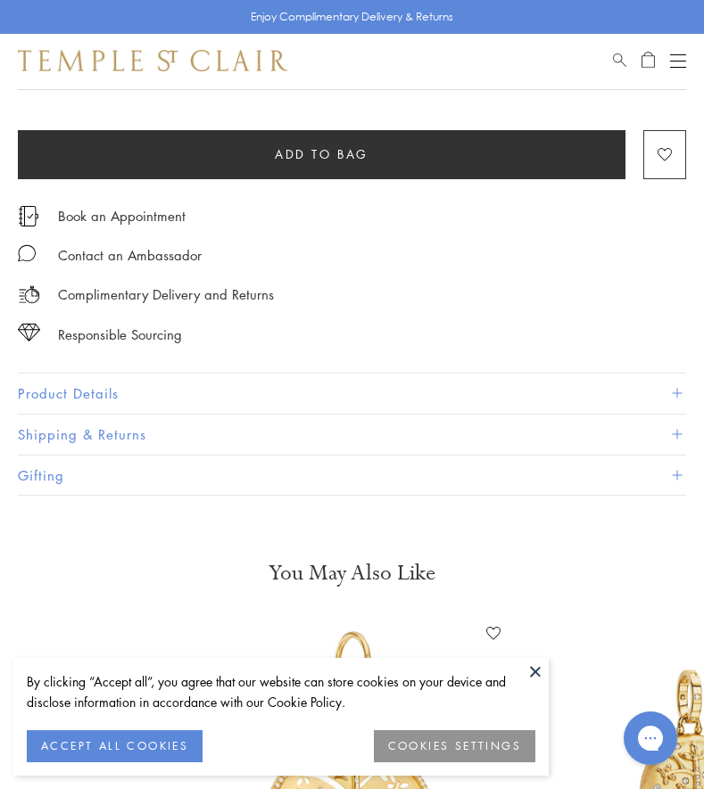
click at [134, 379] on button "Product Details" at bounding box center [352, 394] width 668 height 40
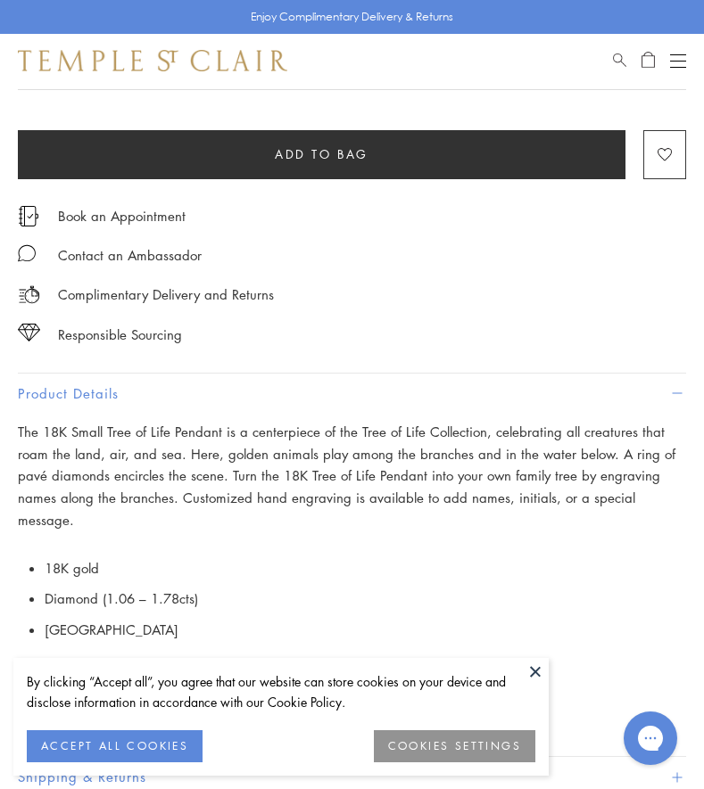
click at [103, 453] on span "The 18K Small Tree of Life Pendant is a centerpiece of the Tree of Life Collect…" at bounding box center [346, 476] width 657 height 106
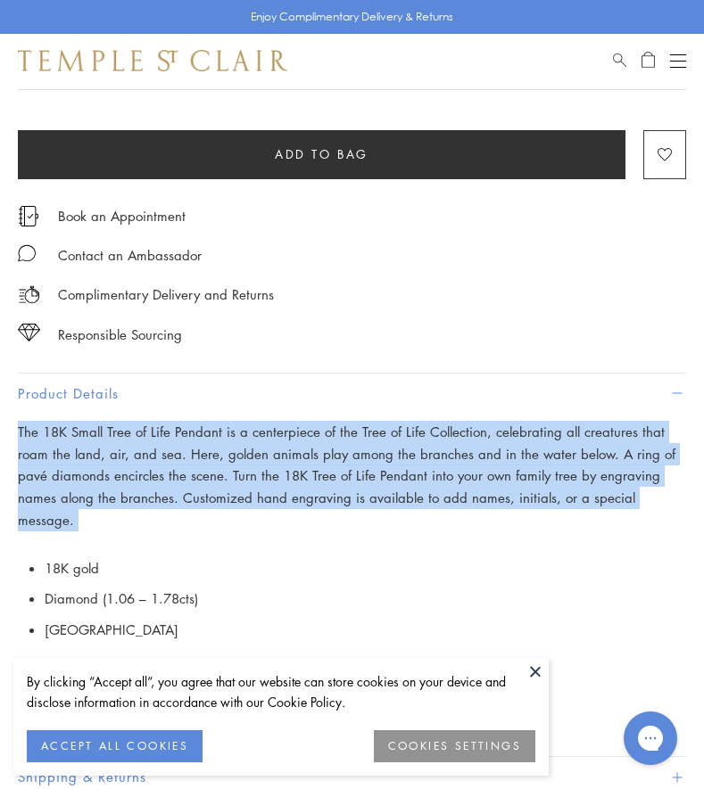
click at [103, 454] on span "The 18K Small Tree of Life Pendant is a centerpiece of the Tree of Life Collect…" at bounding box center [346, 476] width 657 height 106
copy div "The 18K Small Tree of Life Pendant is a centerpiece of the Tree of Life Collect…"
